Goal: Task Accomplishment & Management: Use online tool/utility

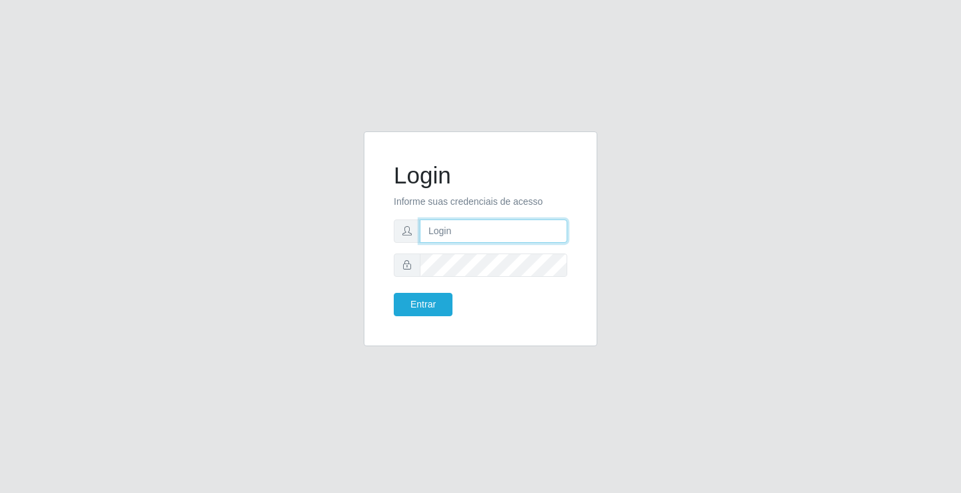
click at [451, 226] on input "text" at bounding box center [494, 231] width 148 height 23
type input "ediane@ideal"
click at [394, 293] on button "Entrar" at bounding box center [423, 304] width 59 height 23
click at [421, 298] on button "Entrar" at bounding box center [423, 304] width 59 height 23
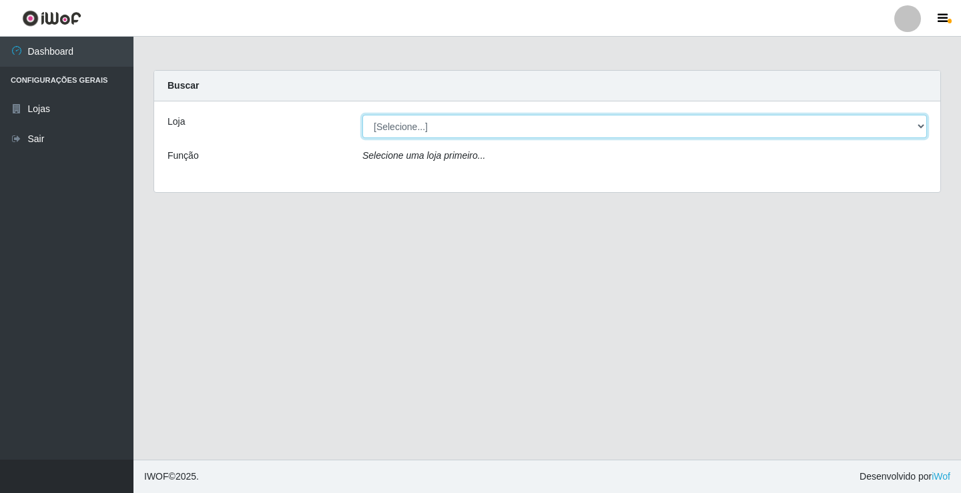
click at [395, 130] on select "[Selecione...] Ideal - Conceição" at bounding box center [644, 126] width 565 height 23
select select "231"
click at [362, 115] on select "[Selecione...] Ideal - Conceição" at bounding box center [644, 126] width 565 height 23
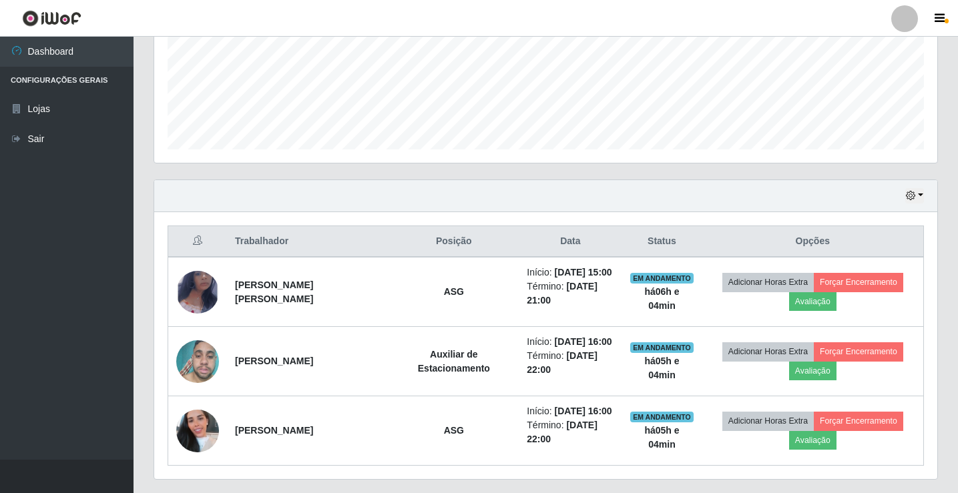
scroll to position [334, 0]
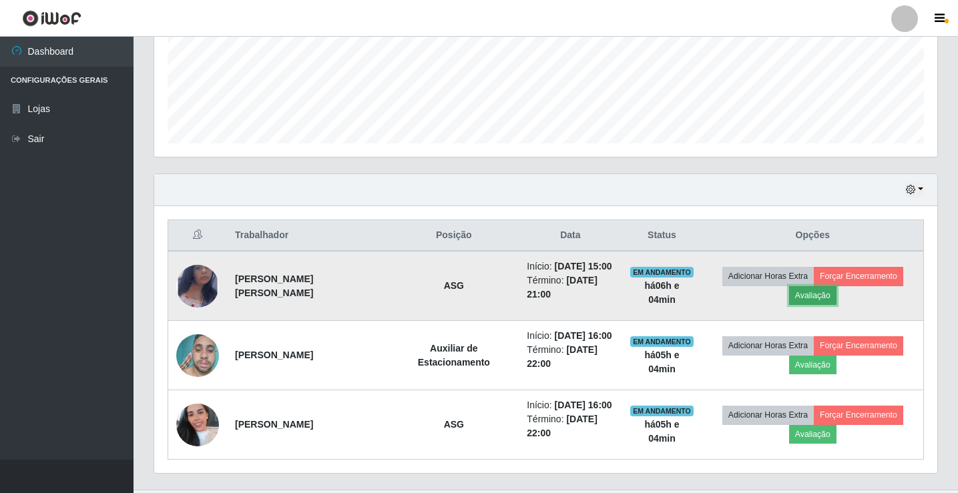
click at [814, 300] on button "Avaliação" at bounding box center [812, 295] width 47 height 19
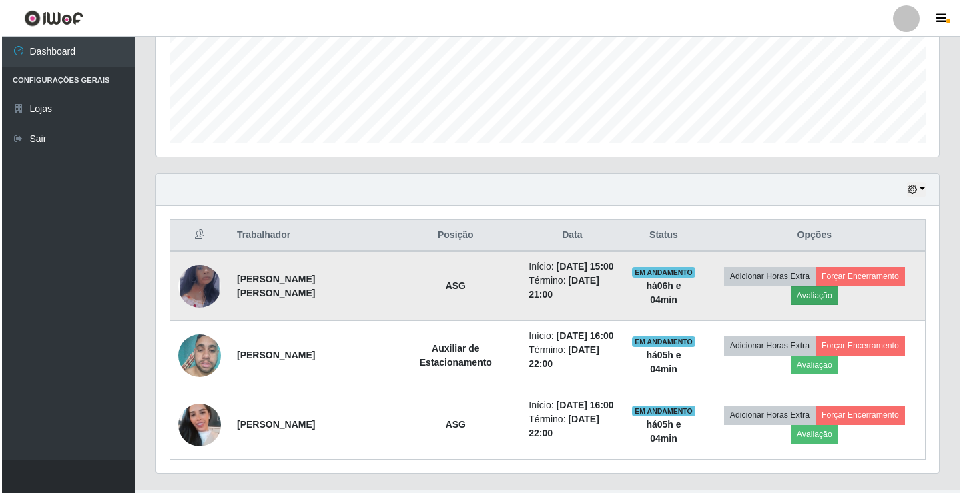
scroll to position [277, 776]
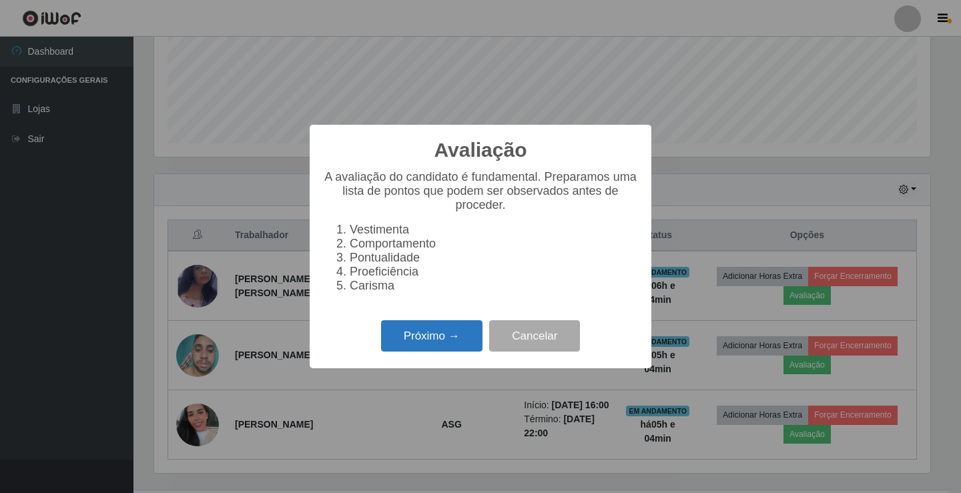
click at [453, 344] on button "Próximo →" at bounding box center [431, 335] width 101 height 31
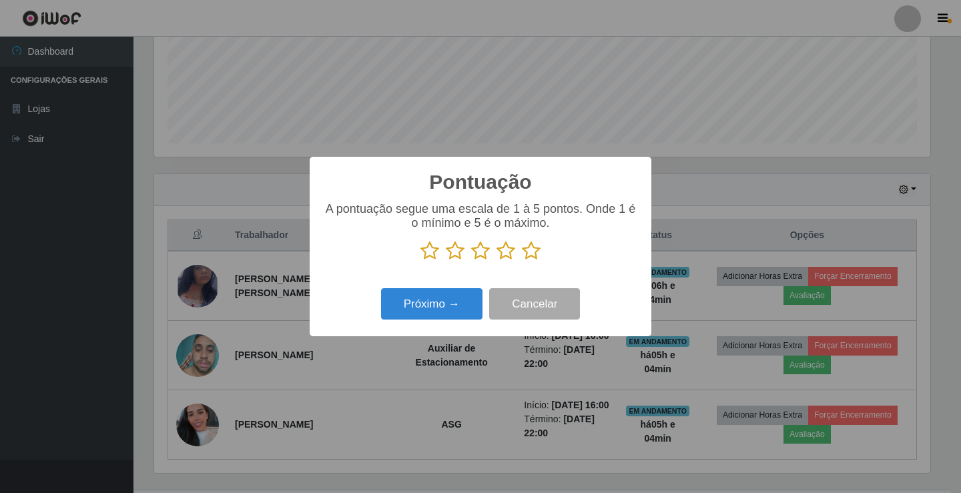
click at [533, 255] on icon at bounding box center [531, 251] width 19 height 20
click at [522, 261] on input "radio" at bounding box center [522, 261] width 0 height 0
click at [414, 310] on button "Próximo →" at bounding box center [431, 303] width 101 height 31
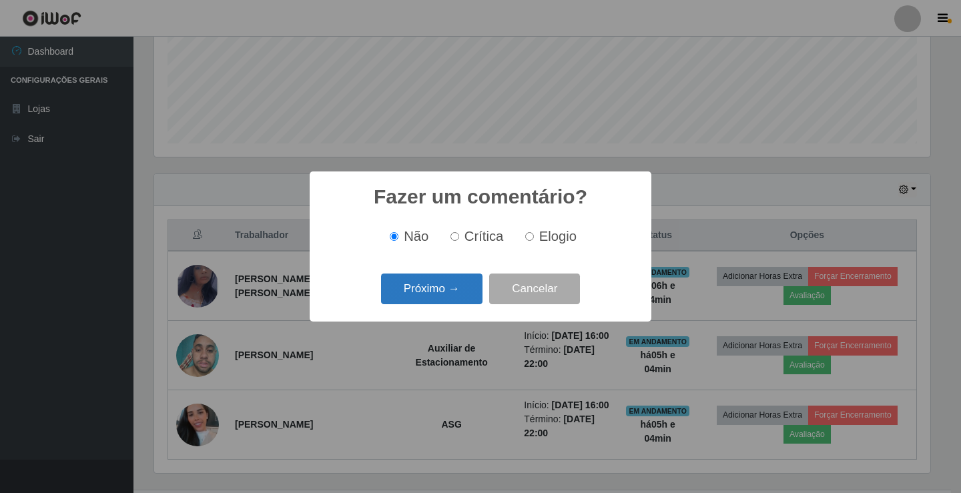
click at [455, 290] on button "Próximo →" at bounding box center [431, 289] width 101 height 31
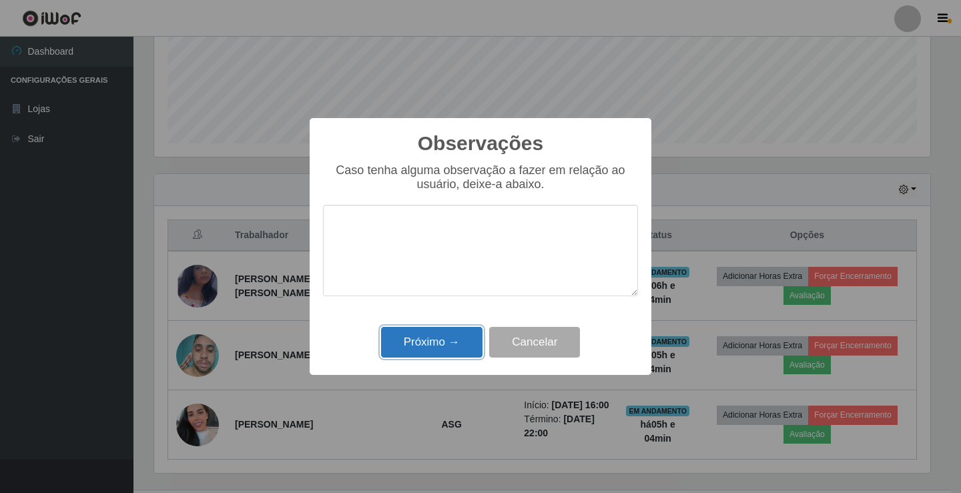
click at [451, 345] on button "Próximo →" at bounding box center [431, 342] width 101 height 31
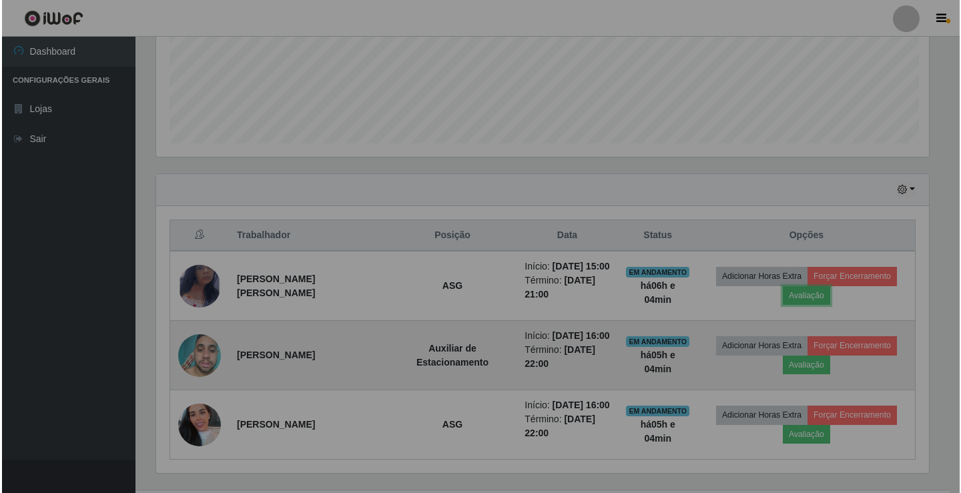
scroll to position [277, 783]
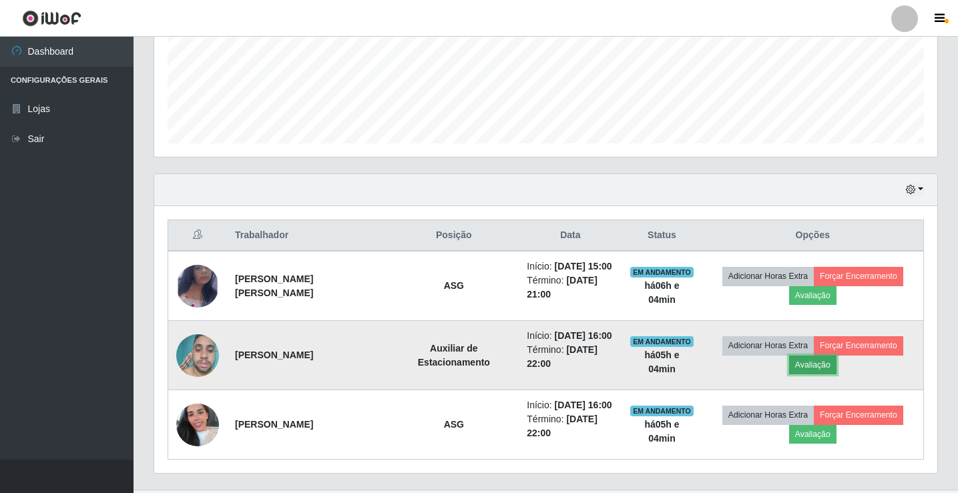
click at [812, 365] on button "Avaliação" at bounding box center [812, 365] width 47 height 19
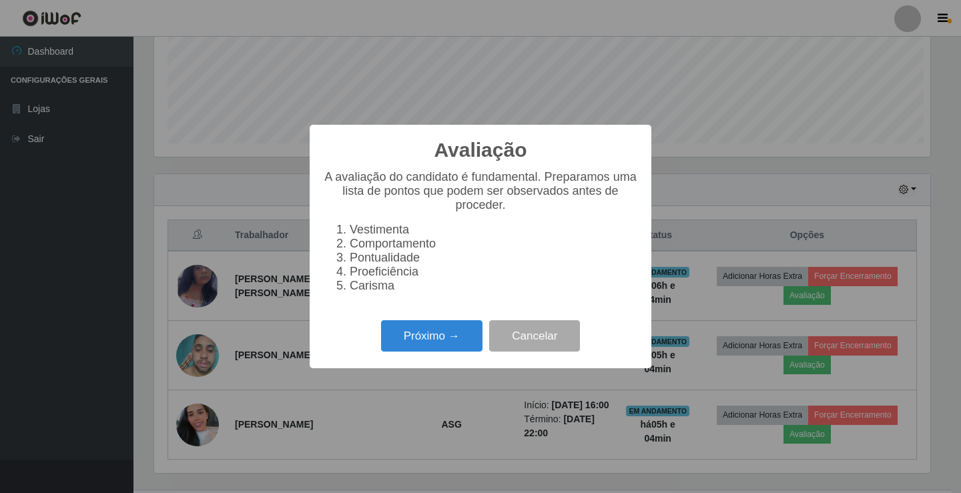
scroll to position [277, 776]
click at [418, 343] on button "Próximo →" at bounding box center [431, 335] width 101 height 31
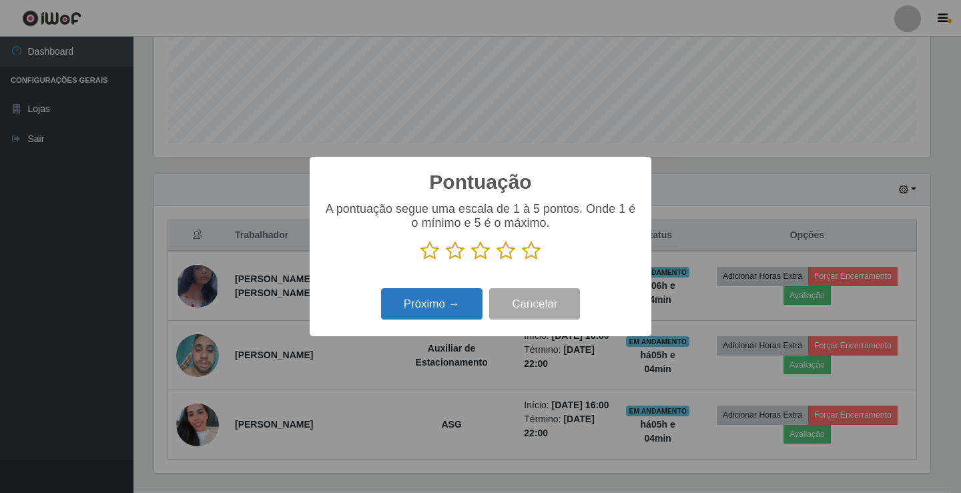
scroll to position [667179, 666680]
click at [462, 254] on icon at bounding box center [455, 251] width 19 height 20
click at [446, 261] on input "radio" at bounding box center [446, 261] width 0 height 0
click at [426, 310] on button "Próximo →" at bounding box center [431, 303] width 101 height 31
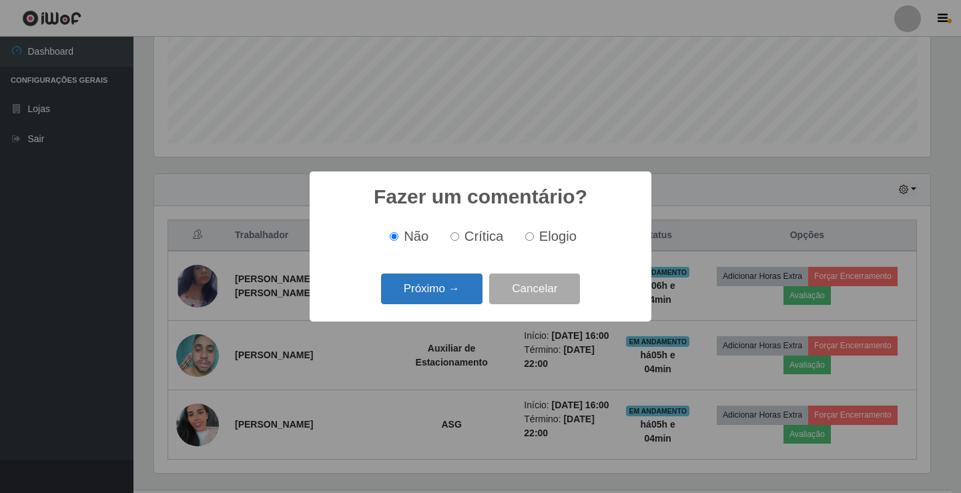
click at [443, 287] on button "Próximo →" at bounding box center [431, 289] width 101 height 31
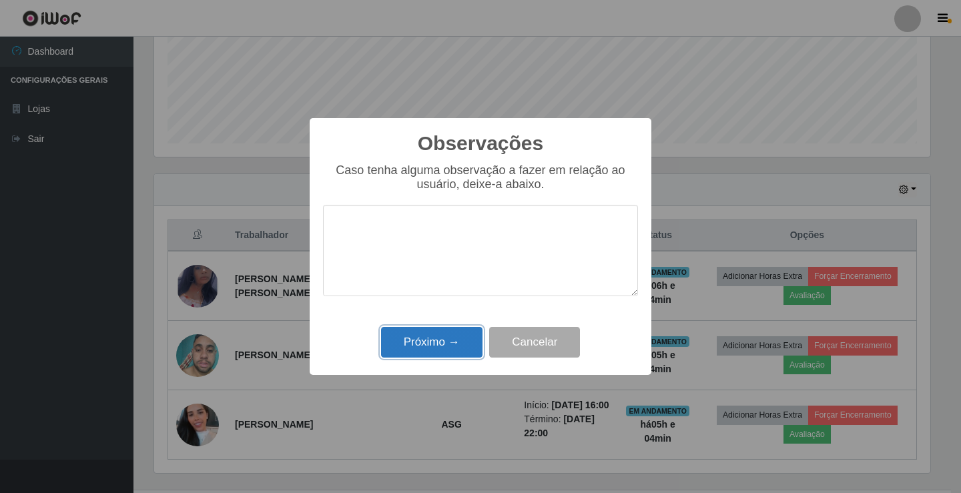
click at [447, 355] on button "Próximo →" at bounding box center [431, 342] width 101 height 31
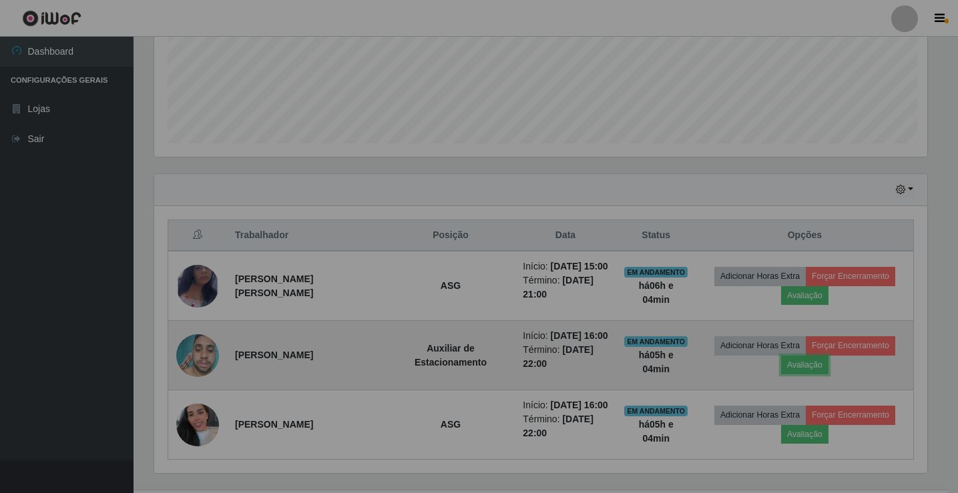
scroll to position [277, 783]
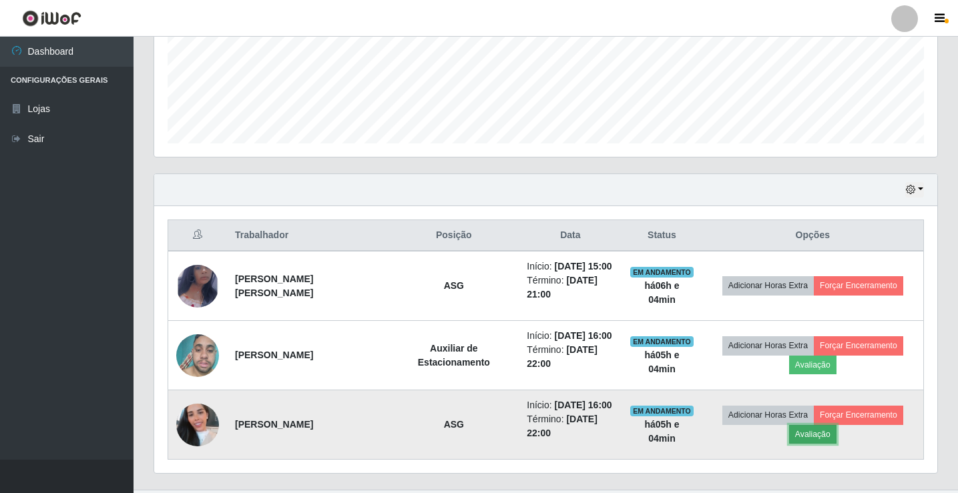
click at [800, 431] on button "Avaliação" at bounding box center [812, 434] width 47 height 19
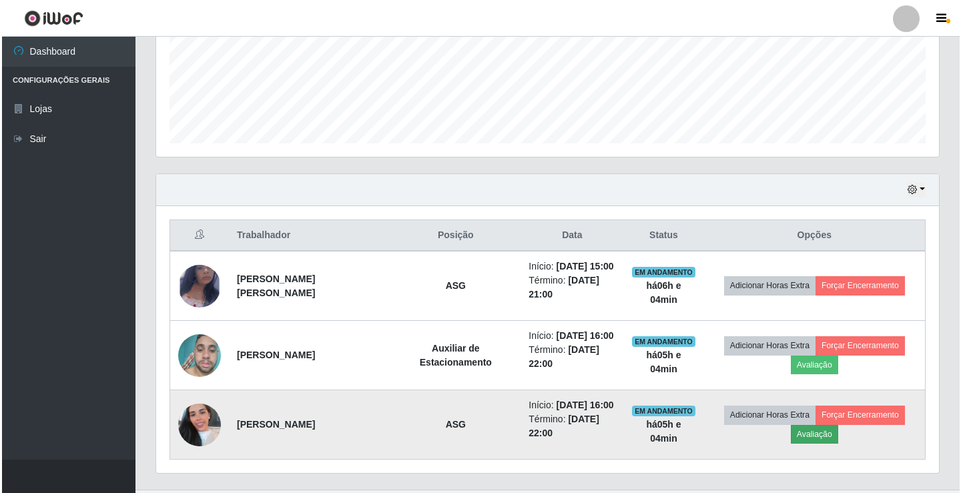
scroll to position [277, 776]
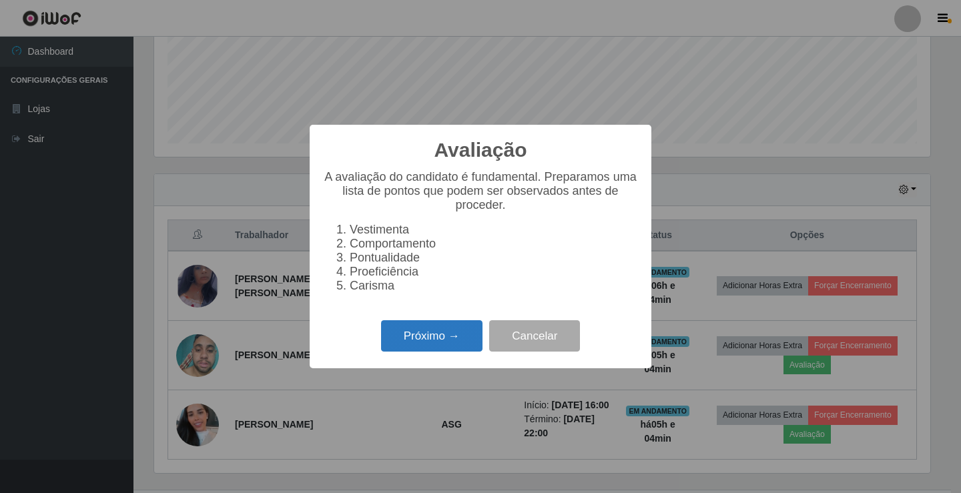
click at [472, 342] on button "Próximo →" at bounding box center [431, 335] width 101 height 31
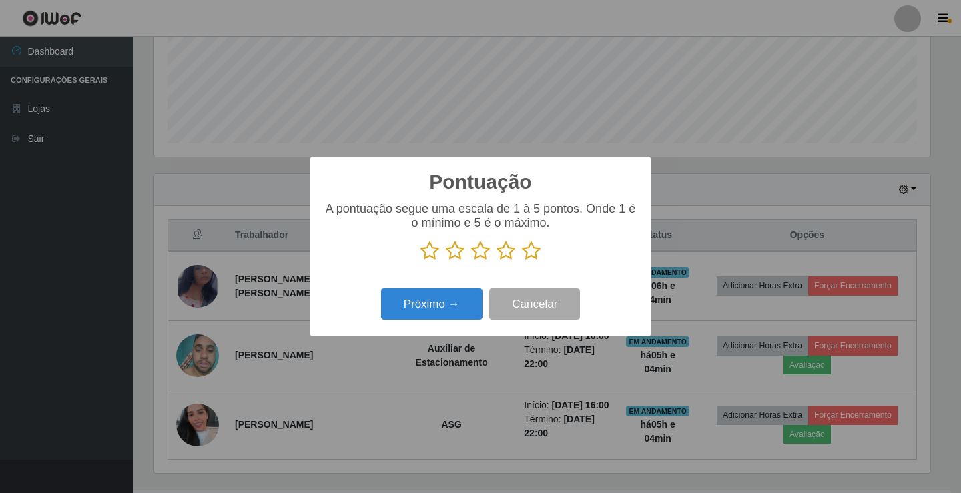
click at [454, 253] on icon at bounding box center [455, 251] width 19 height 20
click at [446, 261] on input "radio" at bounding box center [446, 261] width 0 height 0
click at [449, 313] on button "Próximo →" at bounding box center [431, 303] width 101 height 31
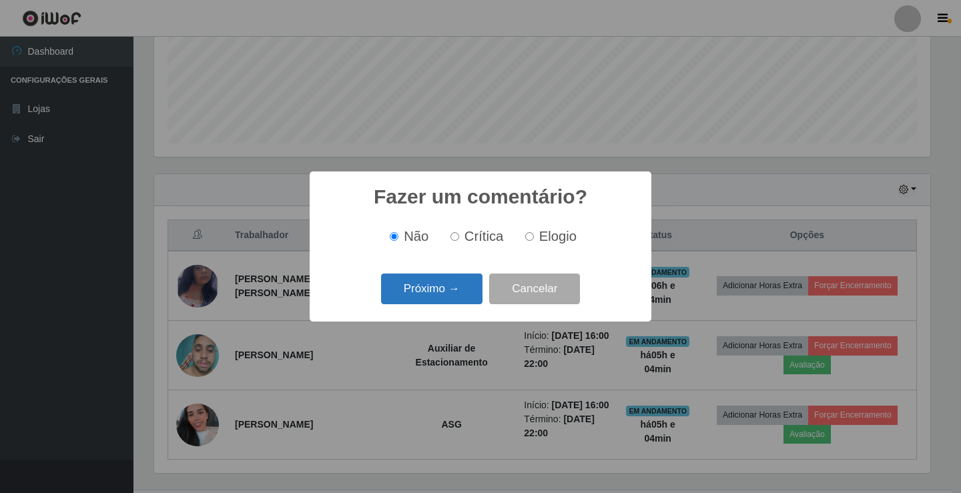
click at [457, 283] on button "Próximo →" at bounding box center [431, 289] width 101 height 31
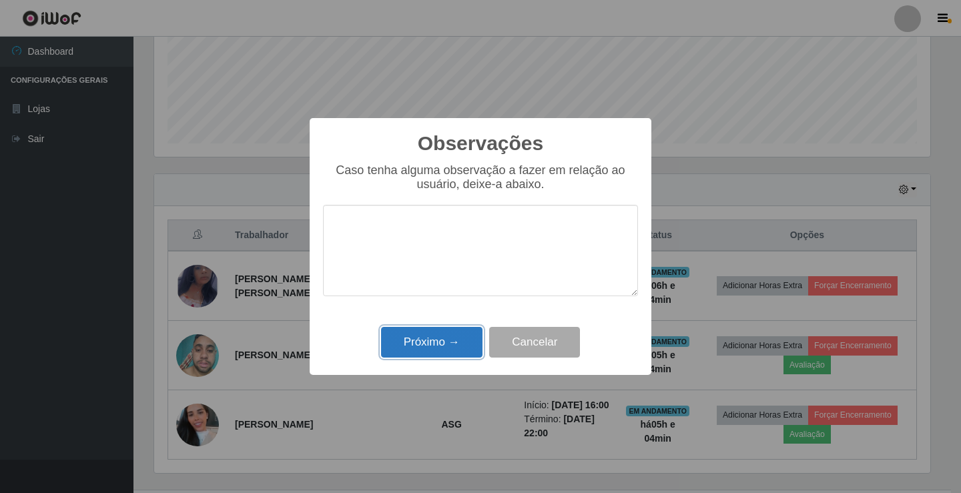
click at [456, 346] on button "Próximo →" at bounding box center [431, 342] width 101 height 31
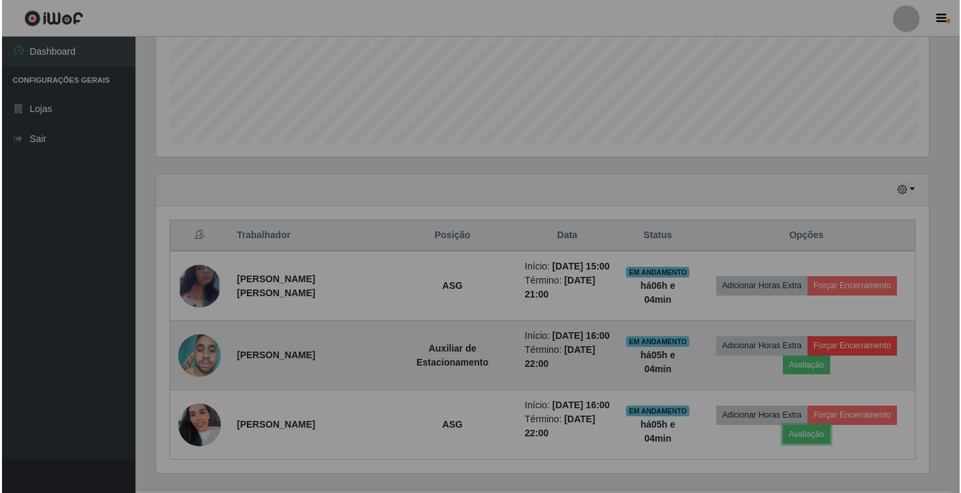
scroll to position [277, 783]
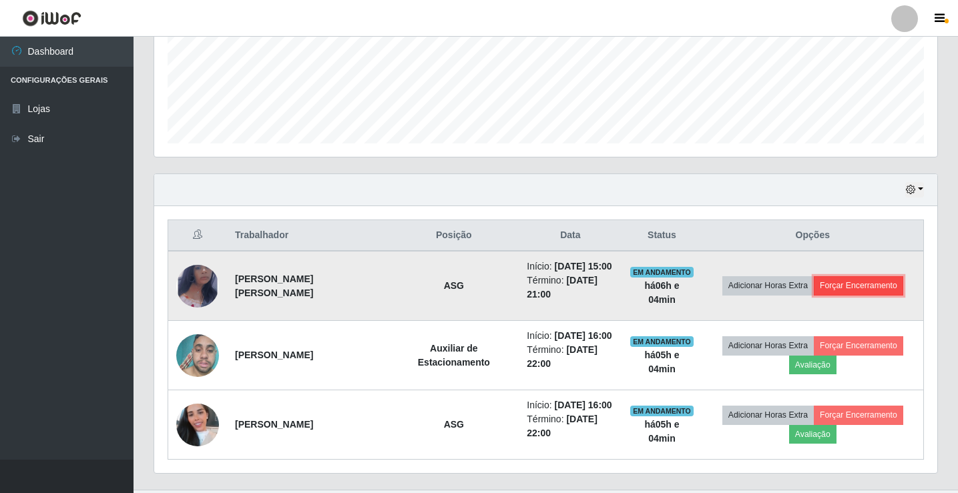
click at [868, 295] on button "Forçar Encerramento" at bounding box center [858, 285] width 89 height 19
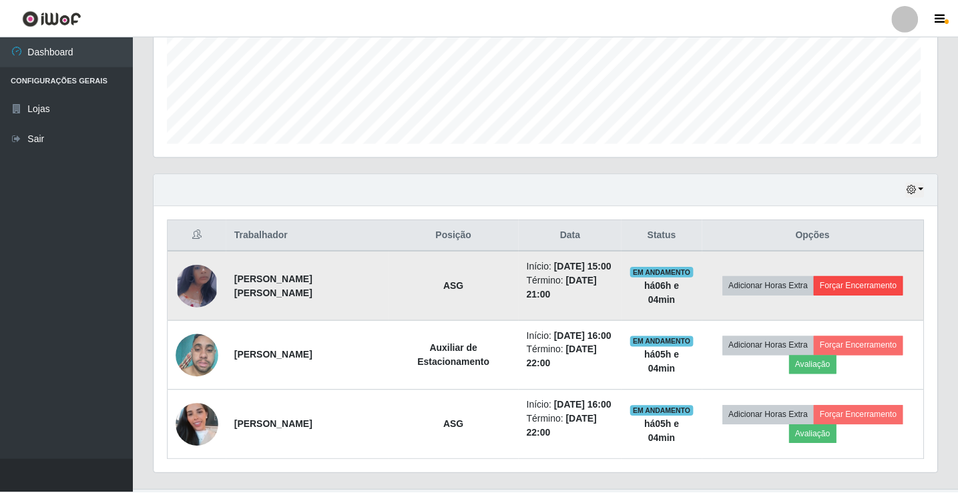
scroll to position [277, 776]
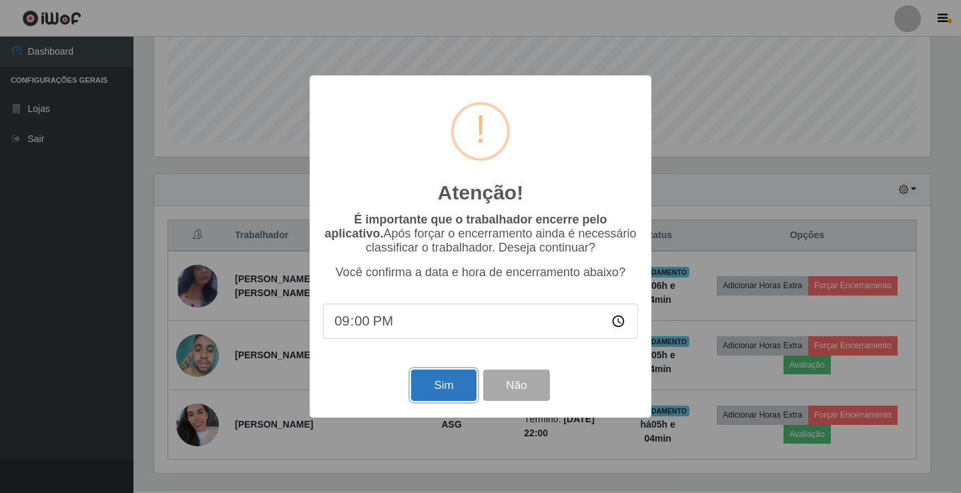
click at [467, 380] on button "Sim" at bounding box center [443, 385] width 65 height 31
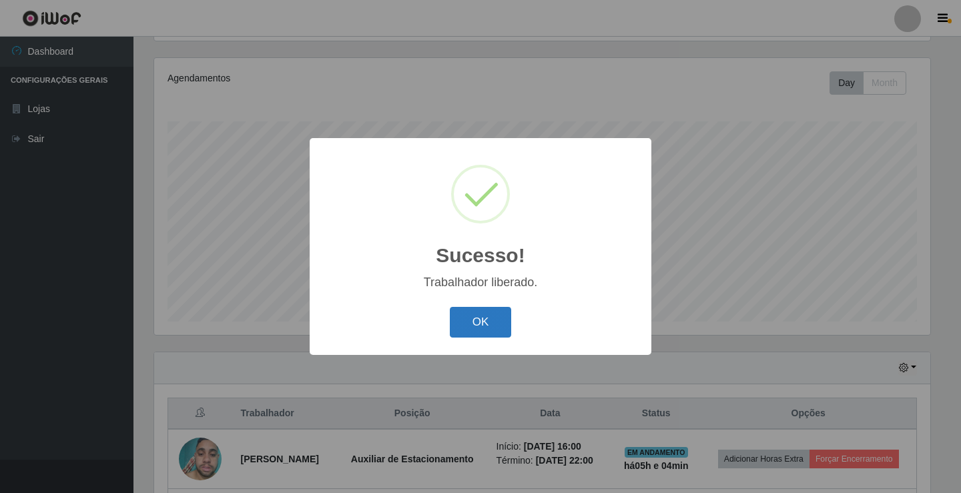
click at [486, 336] on button "OK" at bounding box center [481, 322] width 62 height 31
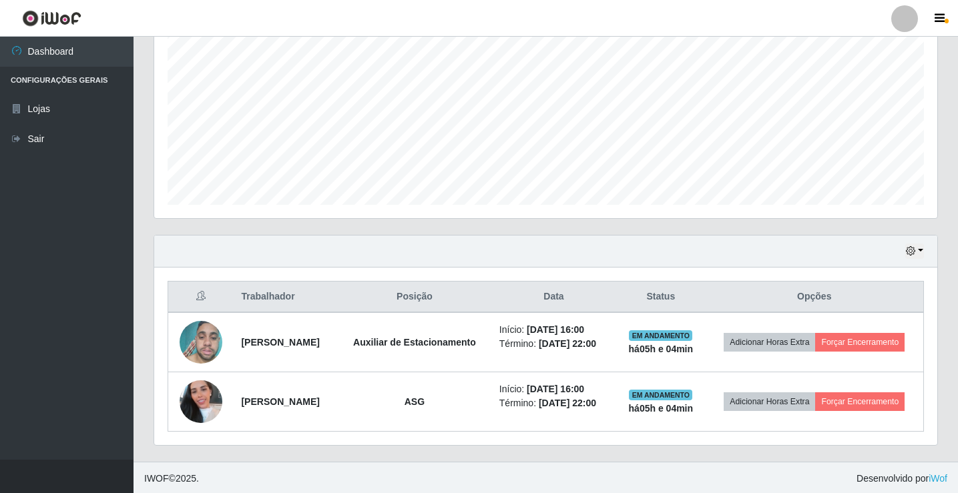
scroll to position [274, 0]
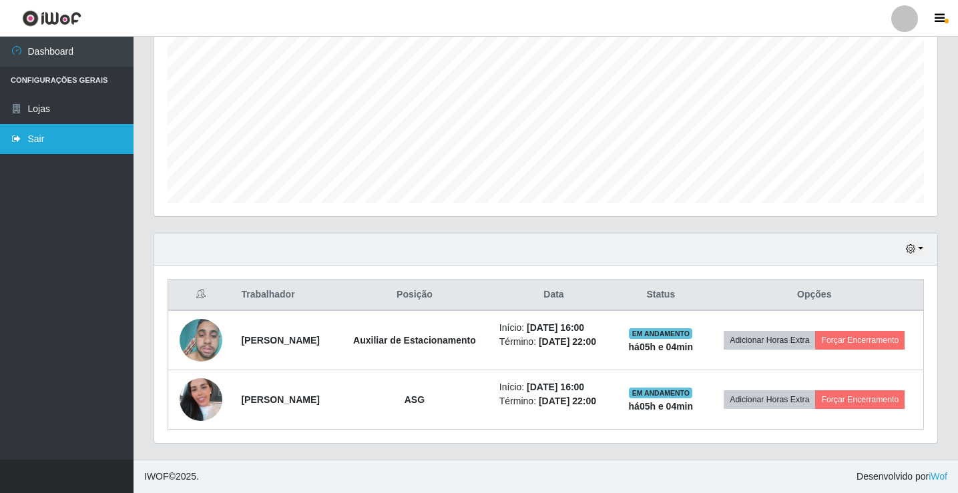
click at [39, 142] on link "Sair" at bounding box center [66, 139] width 133 height 30
